Goal: Task Accomplishment & Management: Manage account settings

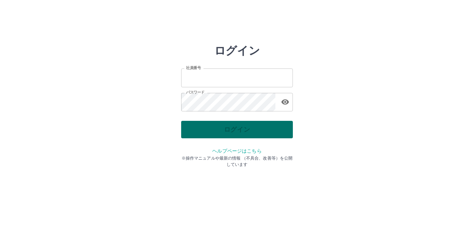
type input "*******"
click at [245, 134] on div "ログイン" at bounding box center [237, 129] width 112 height 17
click at [226, 127] on button "ログイン" at bounding box center [237, 129] width 112 height 17
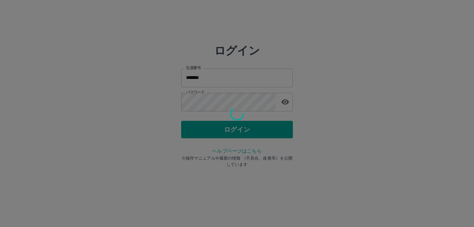
click at [228, 128] on div at bounding box center [237, 113] width 474 height 227
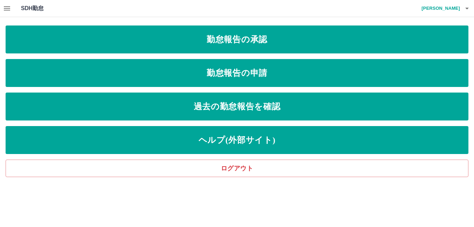
click at [10, 9] on icon "button" at bounding box center [7, 8] width 8 height 8
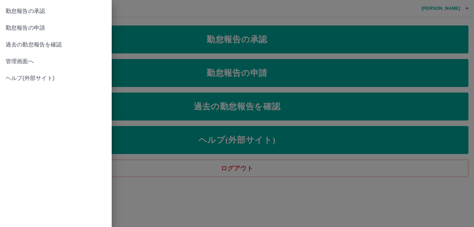
click at [26, 59] on span "管理画面へ" at bounding box center [56, 61] width 101 height 8
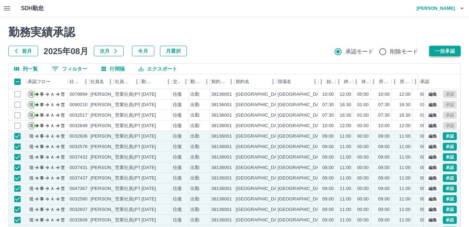
drag, startPoint x: 457, startPoint y: 43, endPoint x: 454, endPoint y: 46, distance: 4.7
click at [457, 44] on div "勤務実績承認 前月 2025年08月 次月 今月 月選択 承認モード 削除モード 一括承認" at bounding box center [234, 40] width 452 height 31
click at [452, 49] on button "一括承認" at bounding box center [444, 51] width 31 height 10
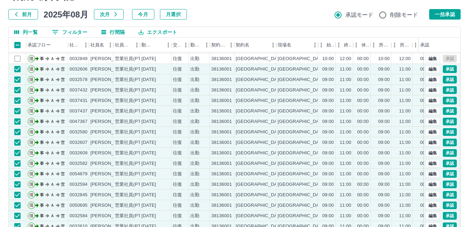
scroll to position [68, 0]
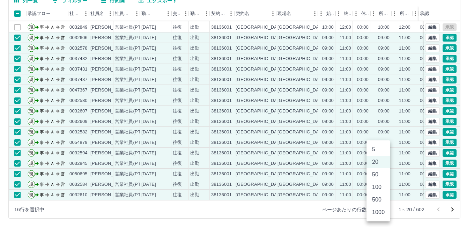
click at [384, 211] on body "SDH勤怠 和田谷　進 勤務実績承認 前月 2025年08月 次月 今月 月選択 承認モード 削除モード 一括承認 列一覧 0 フィルター 行間隔 エクスポー…" at bounding box center [237, 79] width 474 height 295
click at [378, 187] on li "100" at bounding box center [378, 187] width 24 height 13
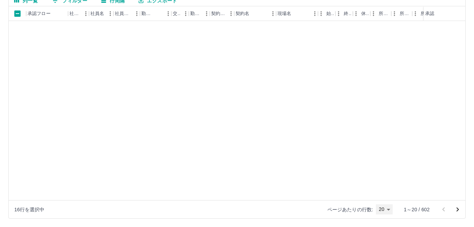
type input "***"
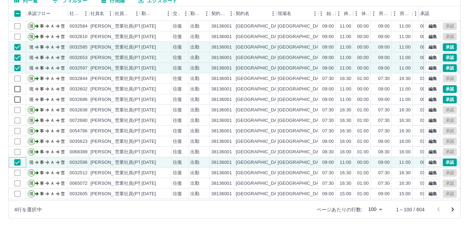
scroll to position [244, 0]
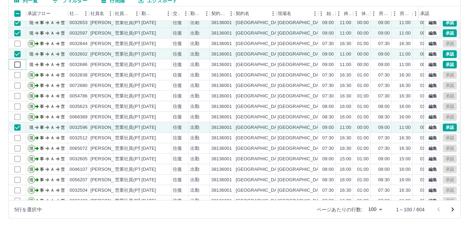
click at [58, 71] on div "現 事 Ａ 営 0032610 松浪　正子 営業社員(PT契約) 2025-08-25 往復 出勤 38136001 泉佐野市 泉佐野市立学校給食センター 0…" at bounding box center [295, 112] width 573 height 230
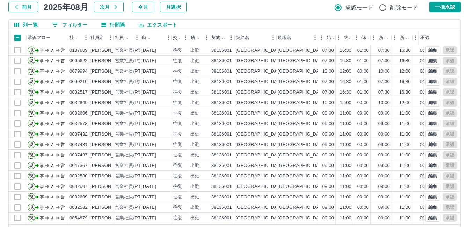
scroll to position [33, 0]
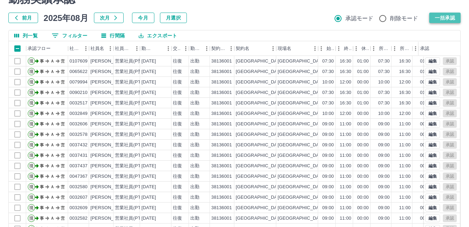
click at [446, 21] on button "一括承認" at bounding box center [444, 18] width 31 height 10
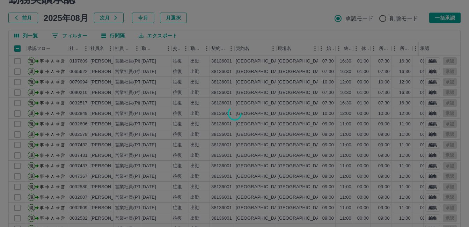
click at [446, 14] on div at bounding box center [234, 113] width 469 height 227
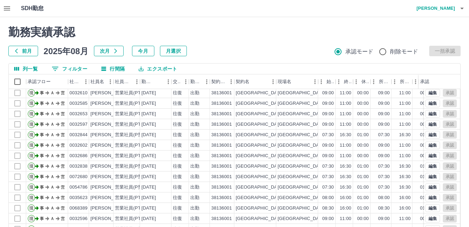
scroll to position [209, 0]
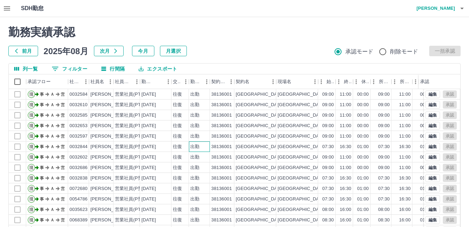
drag, startPoint x: 204, startPoint y: 144, endPoint x: 218, endPoint y: 86, distance: 59.8
click at [204, 140] on div "現 事 Ａ 営 0032594 芝野　茂代 営業社員(PT契約) 2025-08-25 往復 出勤 38136001 泉佐野市 泉佐野市立学校給食センター 0…" at bounding box center [295, 178] width 573 height 241
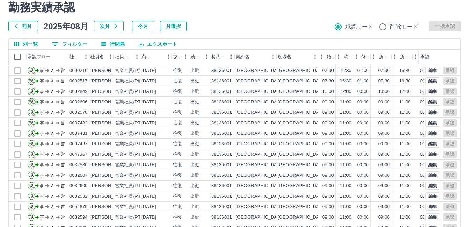
scroll to position [68, 0]
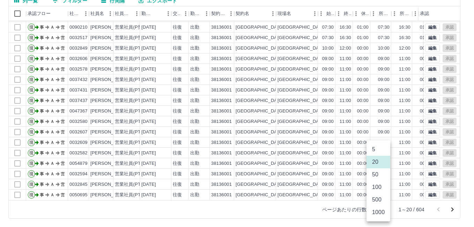
click at [384, 211] on body "SDH勤怠 和田谷　進 勤務実績承認 前月 2025年08月 次月 今月 月選択 承認モード 削除モード 一括承認 列一覧 0 フィルター 行間隔 エクスポー…" at bounding box center [237, 79] width 474 height 295
click at [379, 187] on li "100" at bounding box center [378, 187] width 24 height 13
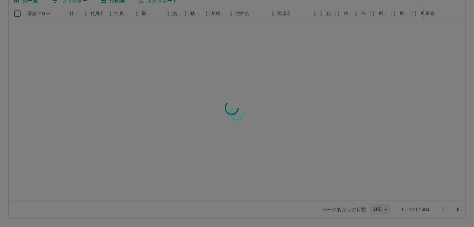
type input "***"
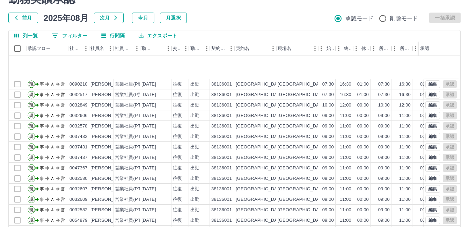
scroll to position [70, 0]
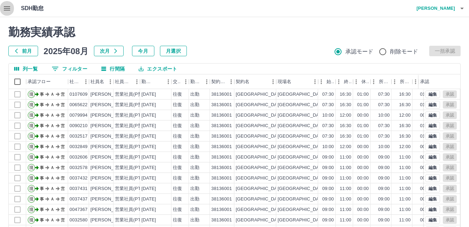
click at [8, 9] on icon "button" at bounding box center [7, 8] width 8 height 8
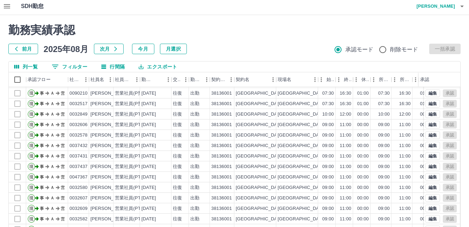
scroll to position [68, 0]
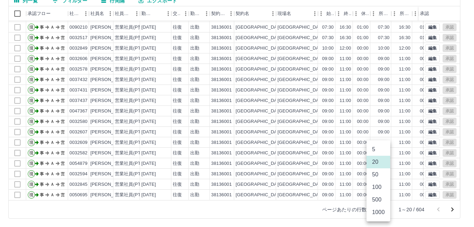
click at [384, 206] on body "SDH勤怠 和田谷　進 勤務実績承認 前月 2025年08月 次月 今月 月選択 承認モード 削除モード 一括承認 列一覧 0 フィルター 行間隔 エクスポー…" at bounding box center [237, 79] width 474 height 295
click at [384, 206] on li "1000" at bounding box center [378, 212] width 24 height 13
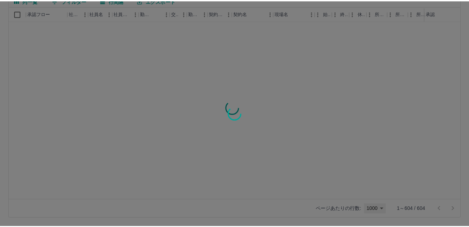
scroll to position [0, 0]
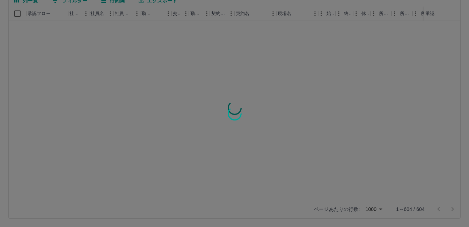
click at [380, 208] on div at bounding box center [234, 113] width 469 height 227
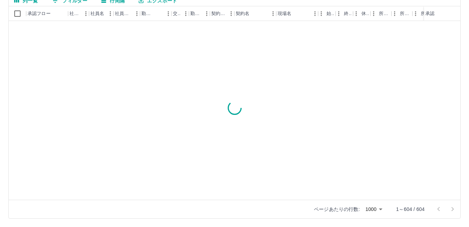
click at [379, 211] on div "勤務実績承認 前月 2025年08月 次月 今月 月選択 承認モード 削除モード 一括承認 列一覧 0 フィルター 行間隔 エクスポート 承認フロー 社員番号…" at bounding box center [234, 88] width 469 height 278
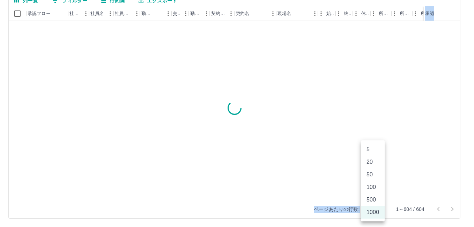
drag, startPoint x: 379, startPoint y: 211, endPoint x: 383, endPoint y: 209, distance: 4.1
click at [383, 209] on body "SDH勤怠 和田谷　進 勤務実績承認 前月 2025年08月 次月 今月 月選択 承認モード 削除モード 一括承認 列一覧 0 フィルター 行間隔 エクスポー…" at bounding box center [237, 79] width 474 height 295
click at [378, 189] on li "100" at bounding box center [373, 187] width 24 height 13
type input "***"
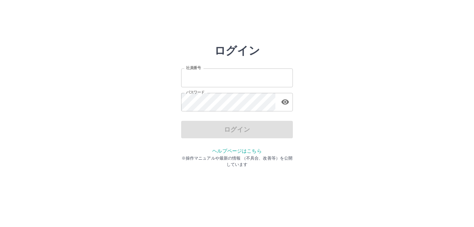
type input "*******"
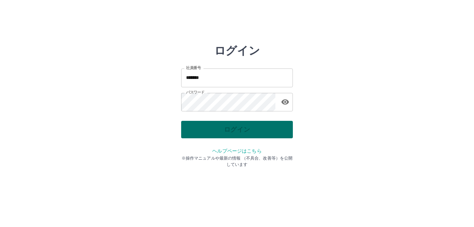
click at [256, 131] on div "ログイン" at bounding box center [237, 129] width 112 height 17
click at [206, 125] on button "ログイン" at bounding box center [237, 129] width 112 height 17
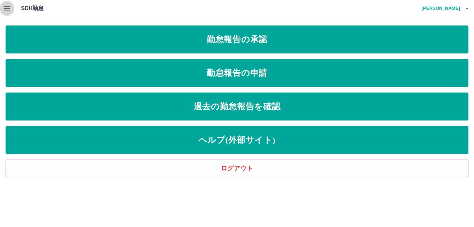
click at [5, 6] on icon "button" at bounding box center [7, 8] width 6 height 4
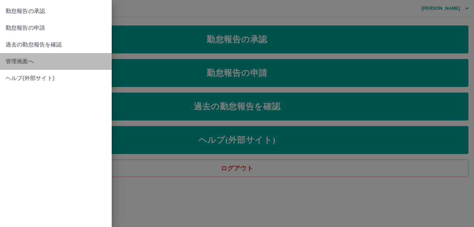
click at [27, 62] on span "管理画面へ" at bounding box center [56, 61] width 101 height 8
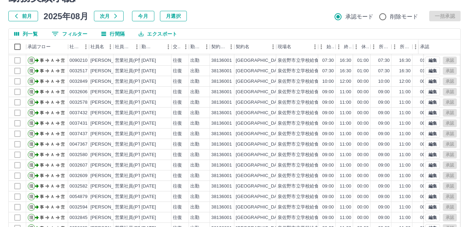
scroll to position [68, 0]
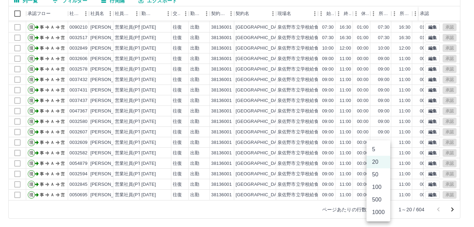
click at [382, 210] on body "SDH勤怠 和田谷　進 勤務実績承認 前月 2025年08月 次月 今月 月選択 承認モード 削除モード 一括承認 列一覧 0 フィルター 行間隔 エクスポー…" at bounding box center [237, 79] width 474 height 295
click at [374, 187] on li "100" at bounding box center [378, 187] width 24 height 13
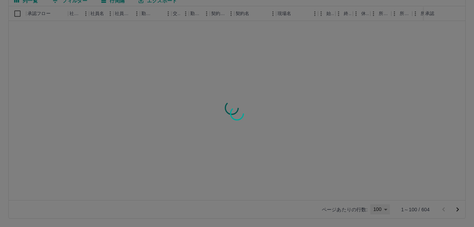
type input "***"
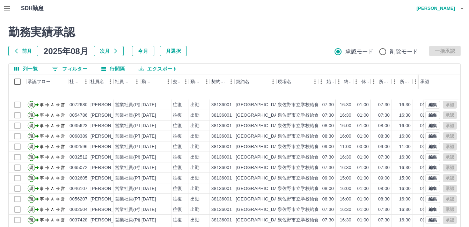
scroll to position [349, 0]
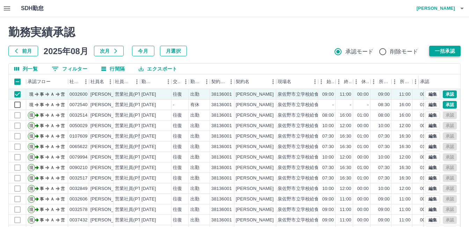
click at [448, 46] on button "一括承認" at bounding box center [444, 51] width 31 height 10
